Goal: Navigation & Orientation: Find specific page/section

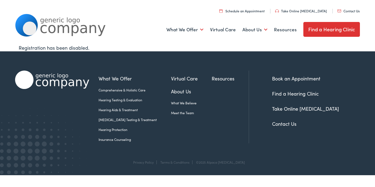
click at [284, 107] on link "Take Online [MEDICAL_DATA]" at bounding box center [305, 108] width 67 height 7
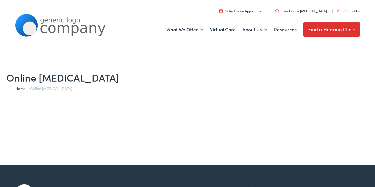
click at [333, 28] on link "Find a Hearing Clinic" at bounding box center [331, 29] width 57 height 15
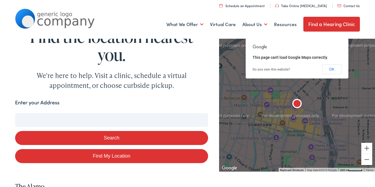
drag, startPoint x: 111, startPoint y: 137, endPoint x: 124, endPoint y: 133, distance: 12.9
click at [111, 138] on button "Search" at bounding box center [111, 138] width 193 height 14
click at [332, 71] on button "OK" at bounding box center [331, 69] width 19 height 10
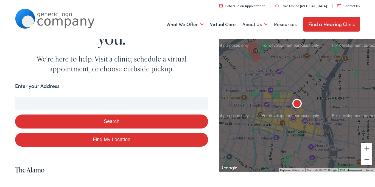
scroll to position [44, 0]
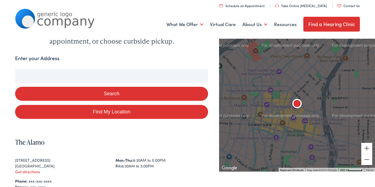
click at [100, 114] on link "Find My Location" at bounding box center [111, 112] width 193 height 14
type input "[PERSON_NAME], [US_STATE]"
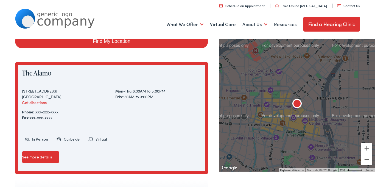
scroll to position [40, 0]
